Goal: Information Seeking & Learning: Learn about a topic

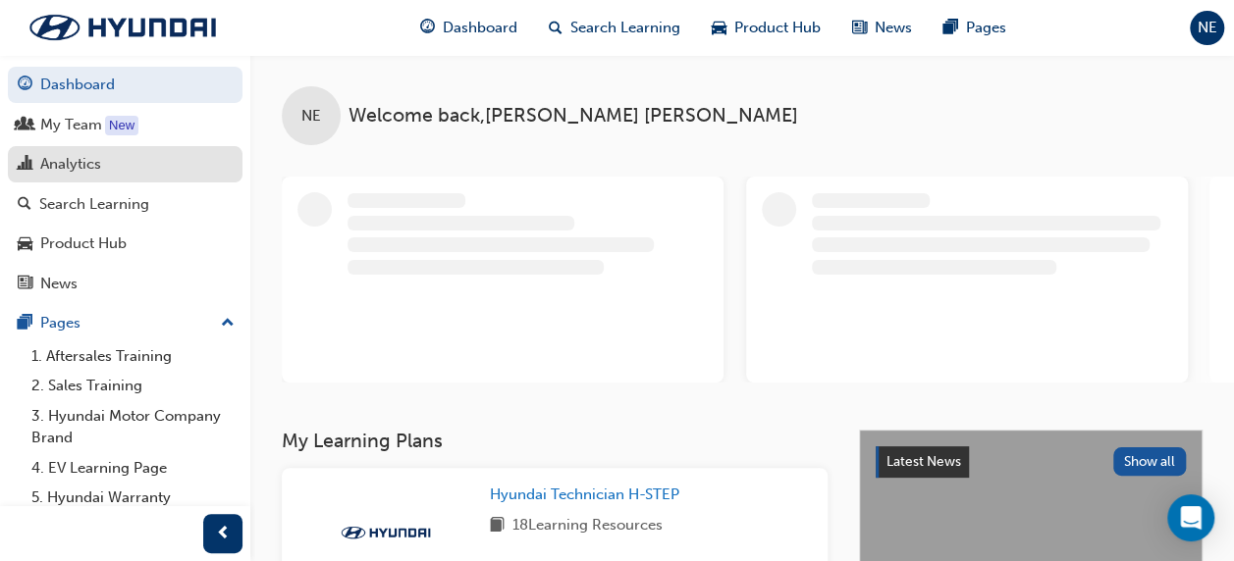
click at [90, 157] on div "Analytics" at bounding box center [70, 164] width 61 height 23
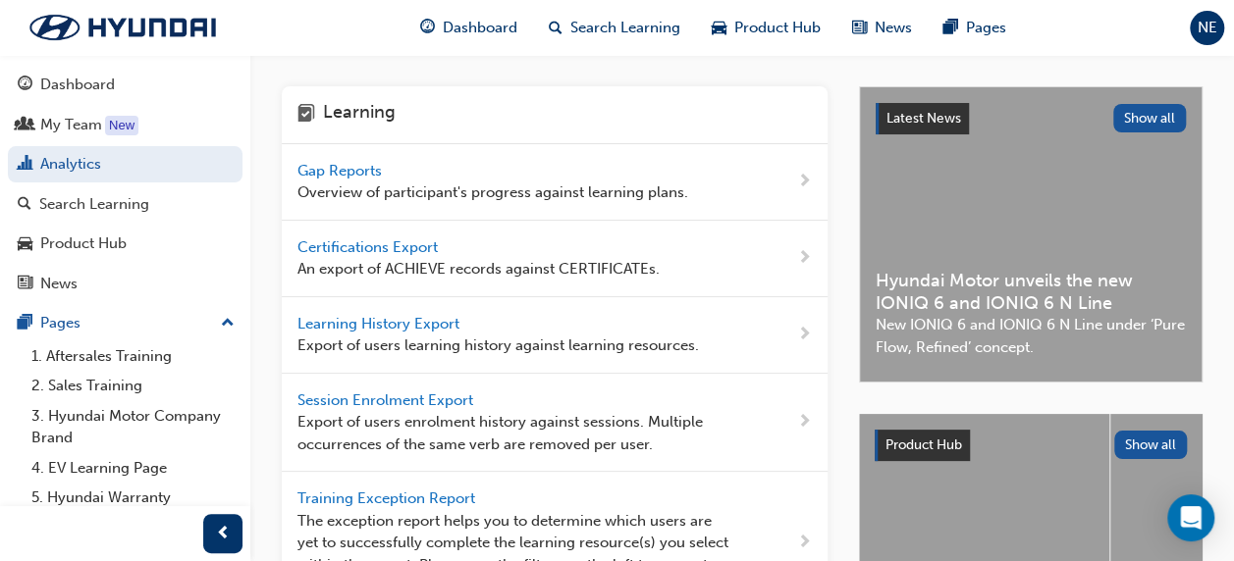
click at [315, 167] on span "Gap Reports" at bounding box center [341, 171] width 88 height 18
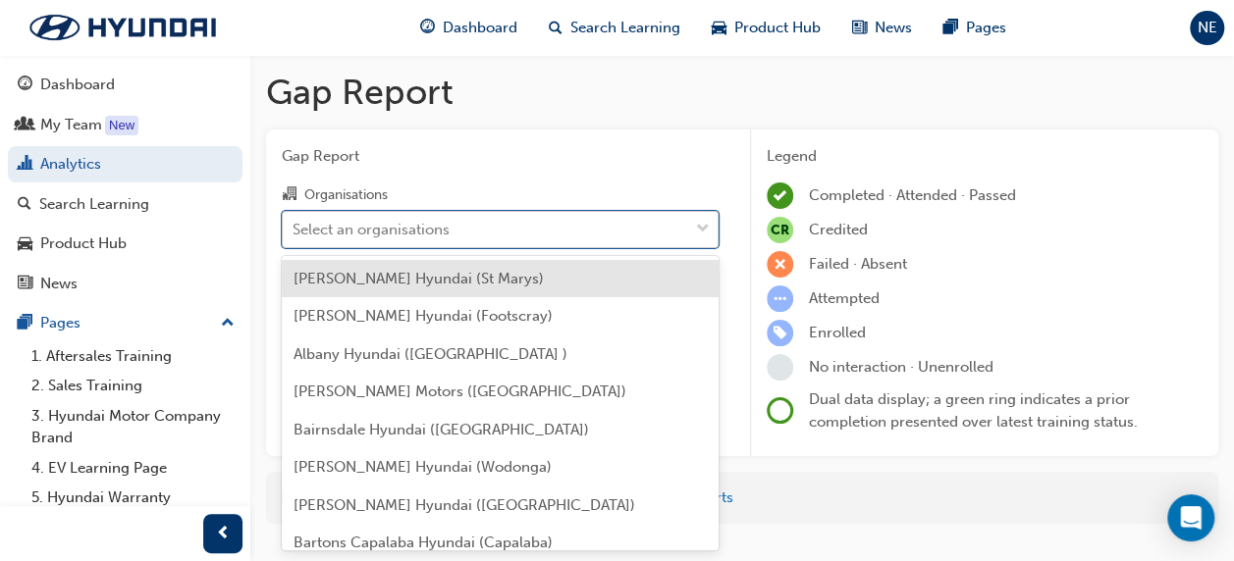
click at [453, 222] on div "Select an organisations" at bounding box center [485, 229] width 405 height 34
click at [294, 222] on input "Organisations option [PERSON_NAME] Hyundai (St Marys) focused, 1 of 182. 182 re…" at bounding box center [294, 228] width 2 height 17
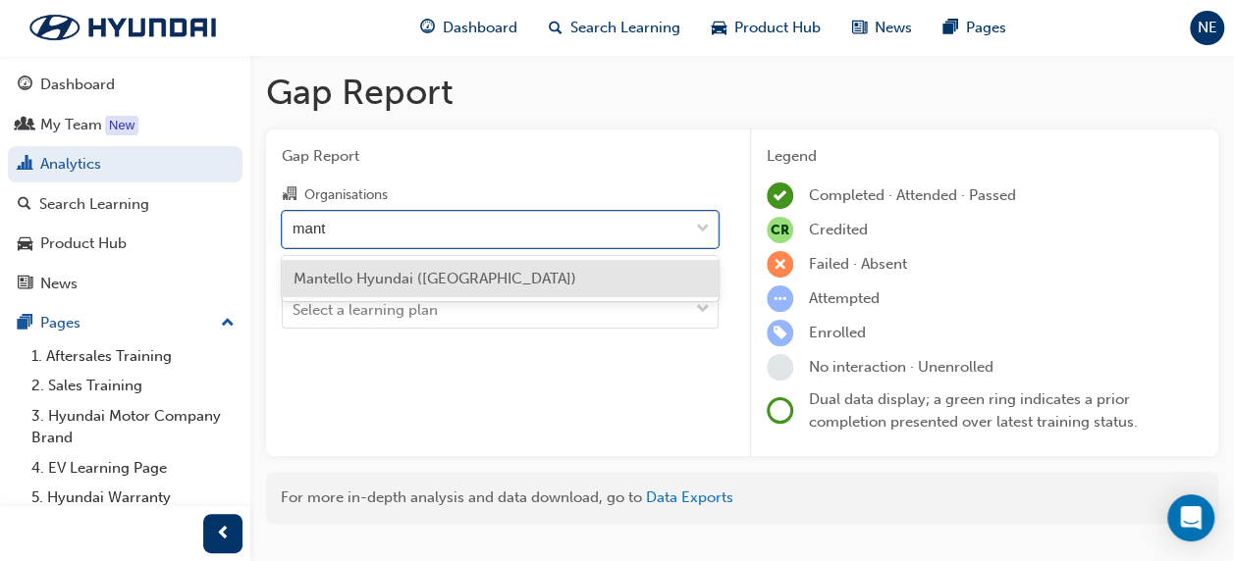
type input "mante"
click at [467, 282] on span "Mantello Hyundai ([GEOGRAPHIC_DATA])" at bounding box center [434, 279] width 283 height 18
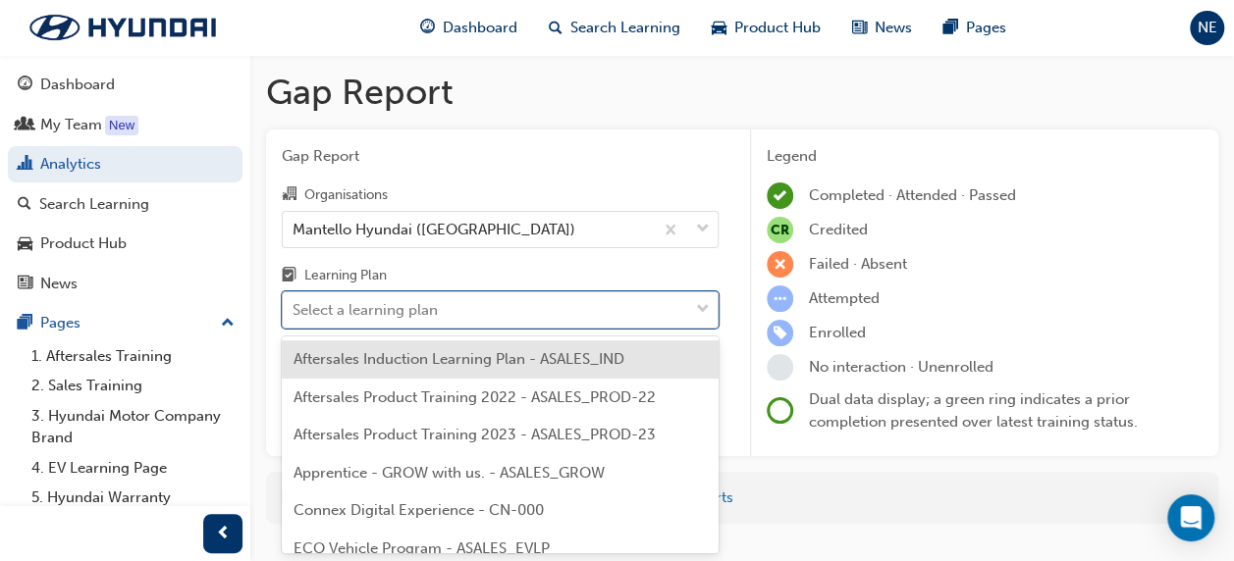
scroll to position [42, 0]
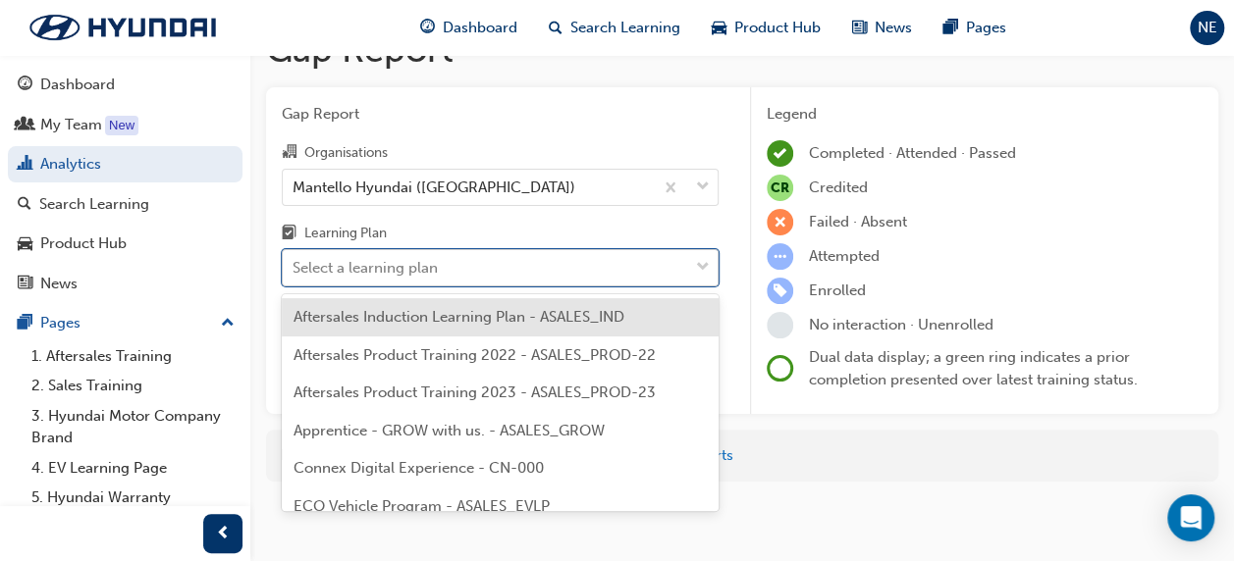
click at [471, 316] on body "Your version of Internet Explorer is outdated and not supported. Please upgrade…" at bounding box center [617, 238] width 1234 height 561
click at [465, 265] on div "Select a learning plan" at bounding box center [485, 268] width 405 height 34
click at [294, 265] on input "Learning Plan option Aftersales Induction Learning Plan - ASALES_IND focused, 1…" at bounding box center [294, 267] width 2 height 17
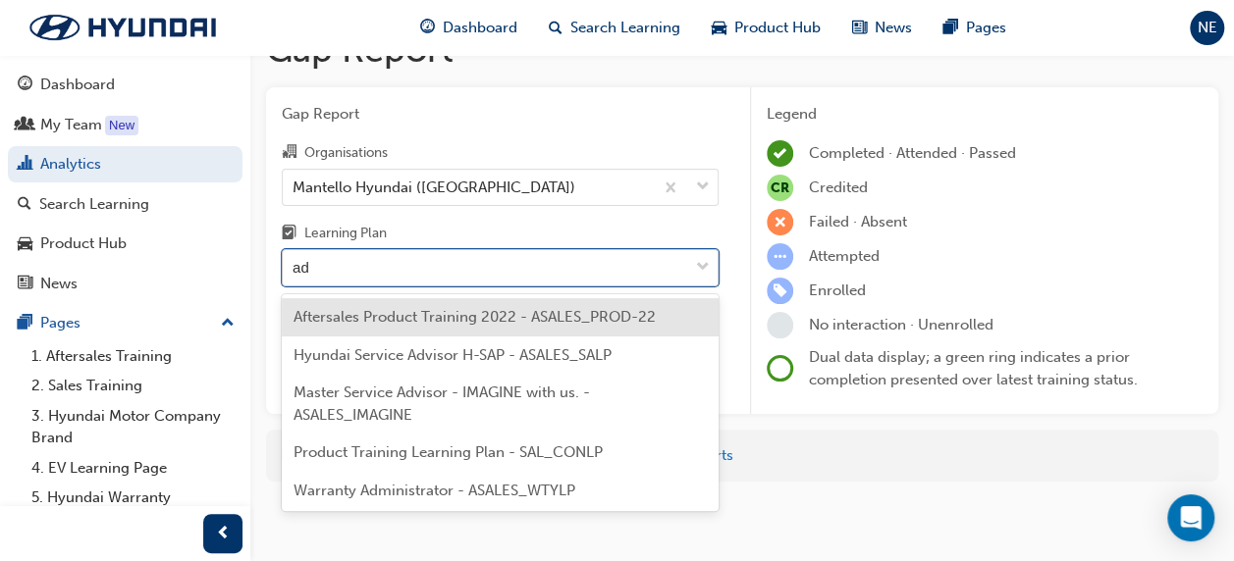
type input "adv"
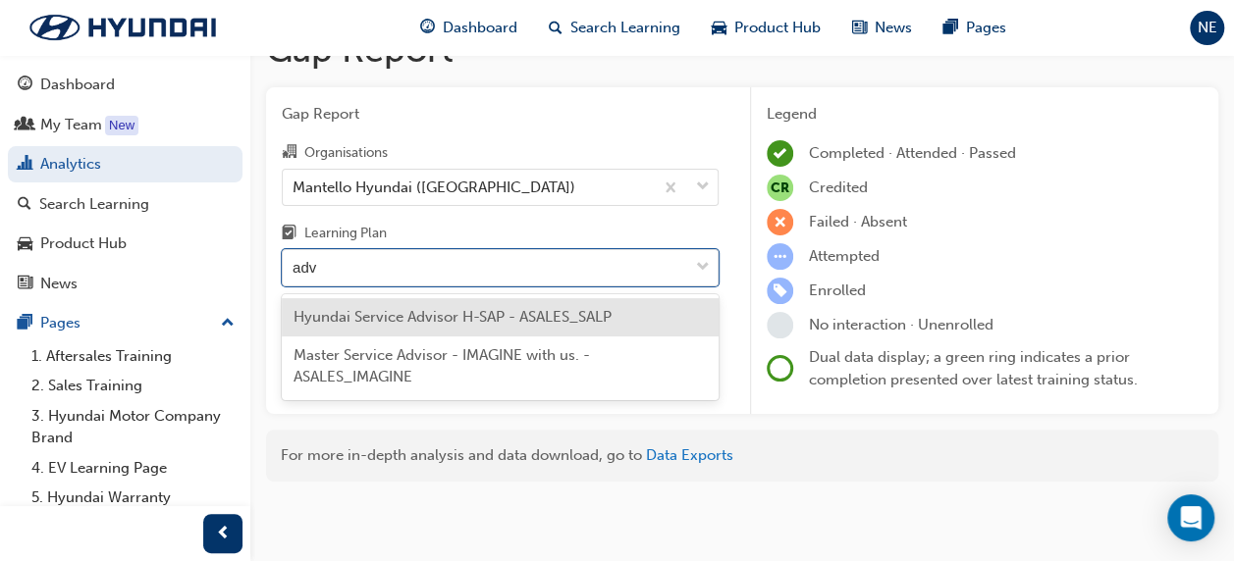
click at [480, 320] on span "Hyundai Service Advisor H-SAP - ASALES_SALP" at bounding box center [452, 317] width 318 height 18
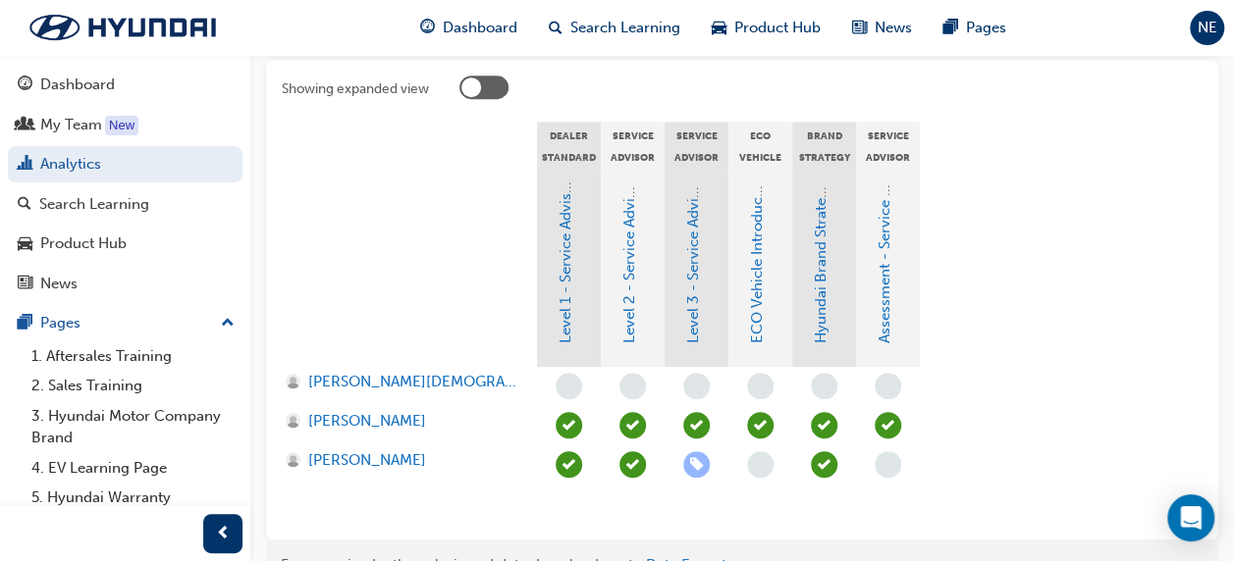
scroll to position [441, 0]
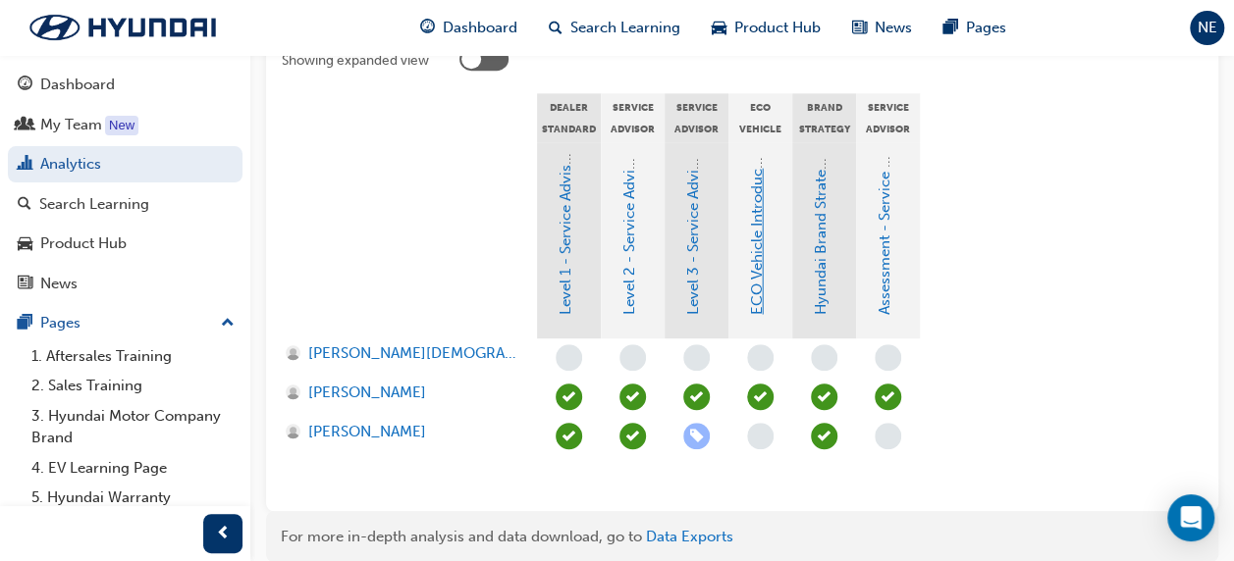
click at [758, 272] on link "ECO Vehicle Introduction and Safety Awareness" at bounding box center [757, 153] width 18 height 324
